Goal: Find specific page/section: Find specific page/section

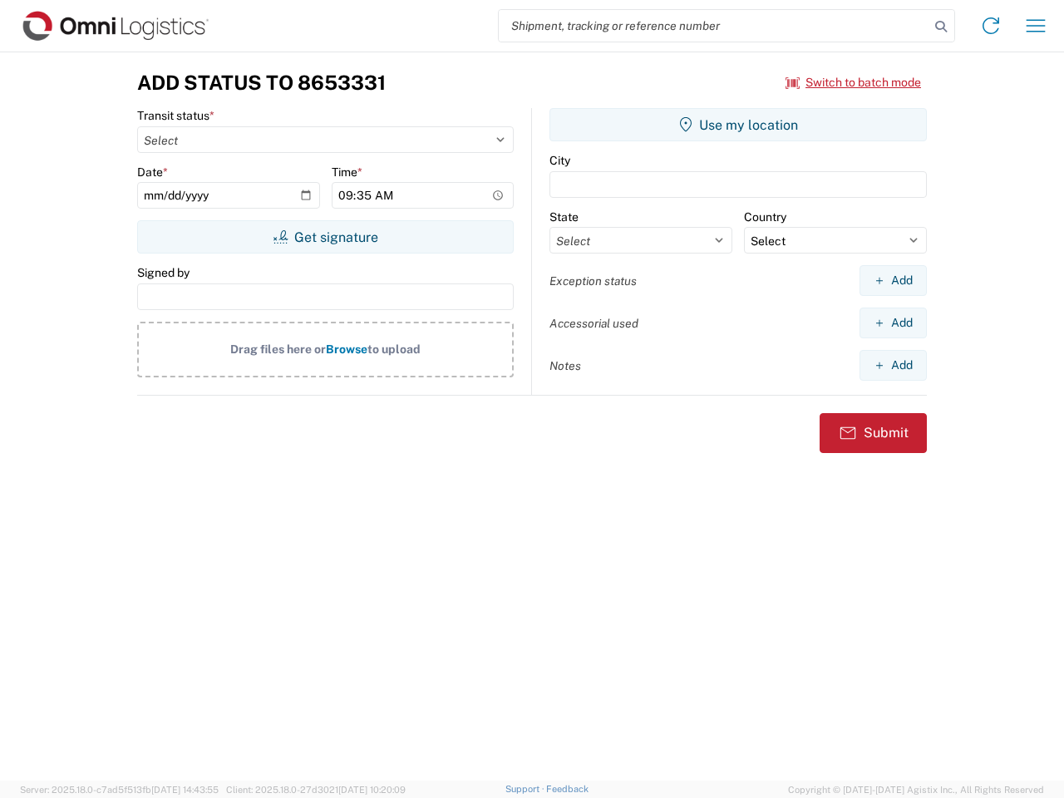
click at [714, 26] on input "search" at bounding box center [714, 26] width 431 height 32
click at [941, 27] on icon at bounding box center [940, 26] width 23 height 23
click at [991, 26] on icon at bounding box center [991, 25] width 27 height 27
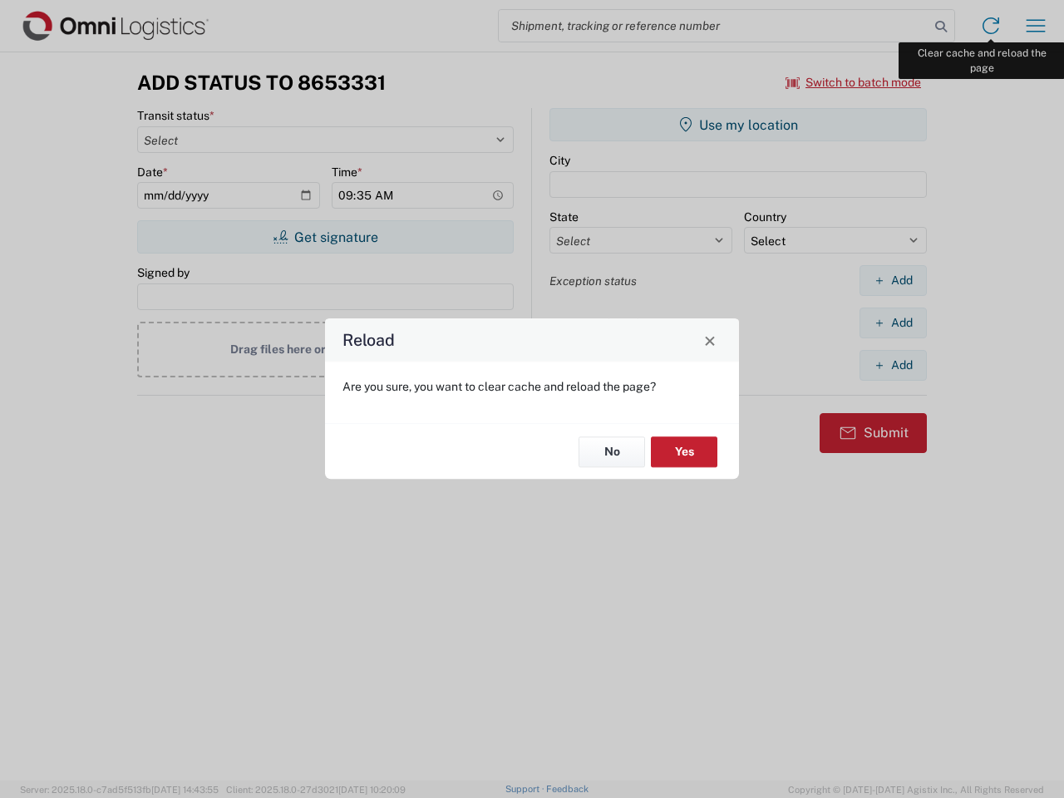
click at [1036, 26] on div "Reload Are you sure, you want to clear cache and reload the page? No Yes" at bounding box center [532, 399] width 1064 height 798
click at [854, 82] on div "Reload Are you sure, you want to clear cache and reload the page? No Yes" at bounding box center [532, 399] width 1064 height 798
click at [325, 237] on div "Reload Are you sure, you want to clear cache and reload the page? No Yes" at bounding box center [532, 399] width 1064 height 798
click at [738, 125] on div "Reload Are you sure, you want to clear cache and reload the page? No Yes" at bounding box center [532, 399] width 1064 height 798
click at [893, 280] on div "Reload Are you sure, you want to clear cache and reload the page? No Yes" at bounding box center [532, 399] width 1064 height 798
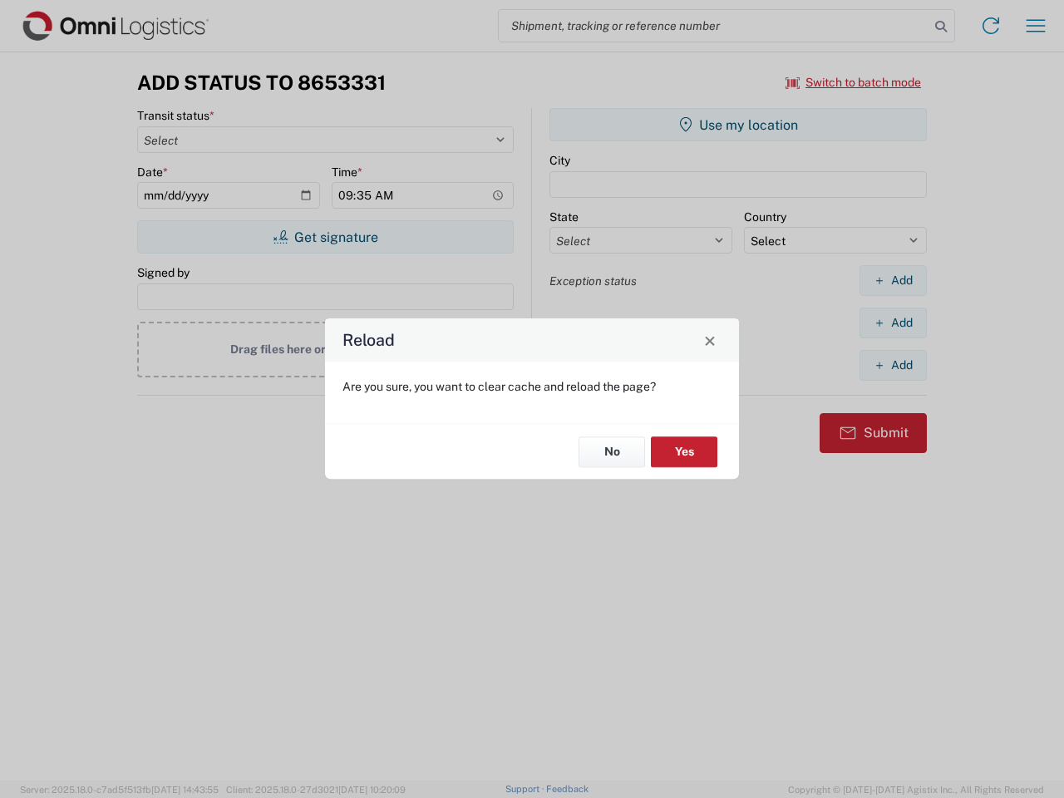
click at [893, 323] on div "Reload Are you sure, you want to clear cache and reload the page? No Yes" at bounding box center [532, 399] width 1064 height 798
click at [893, 365] on div "Reload Are you sure, you want to clear cache and reload the page? No Yes" at bounding box center [532, 399] width 1064 height 798
